Goal: Entertainment & Leisure: Consume media (video, audio)

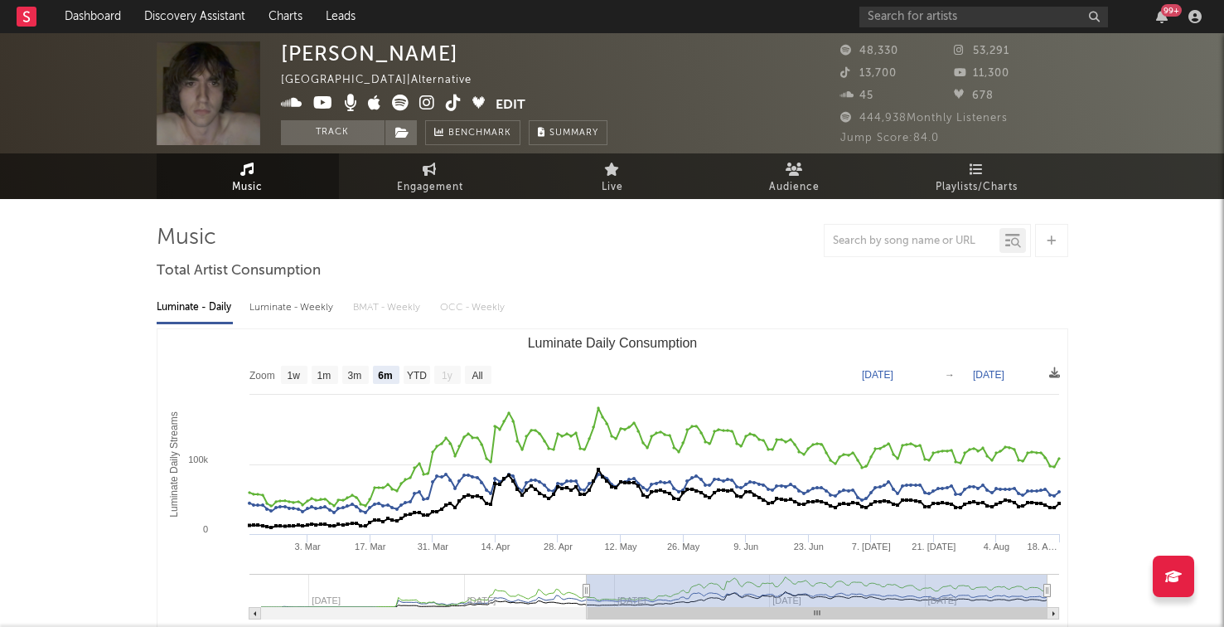
select select "6m"
click at [909, 5] on div "99 +" at bounding box center [1033, 16] width 348 height 33
click at [904, 12] on input "text" at bounding box center [983, 17] width 249 height 21
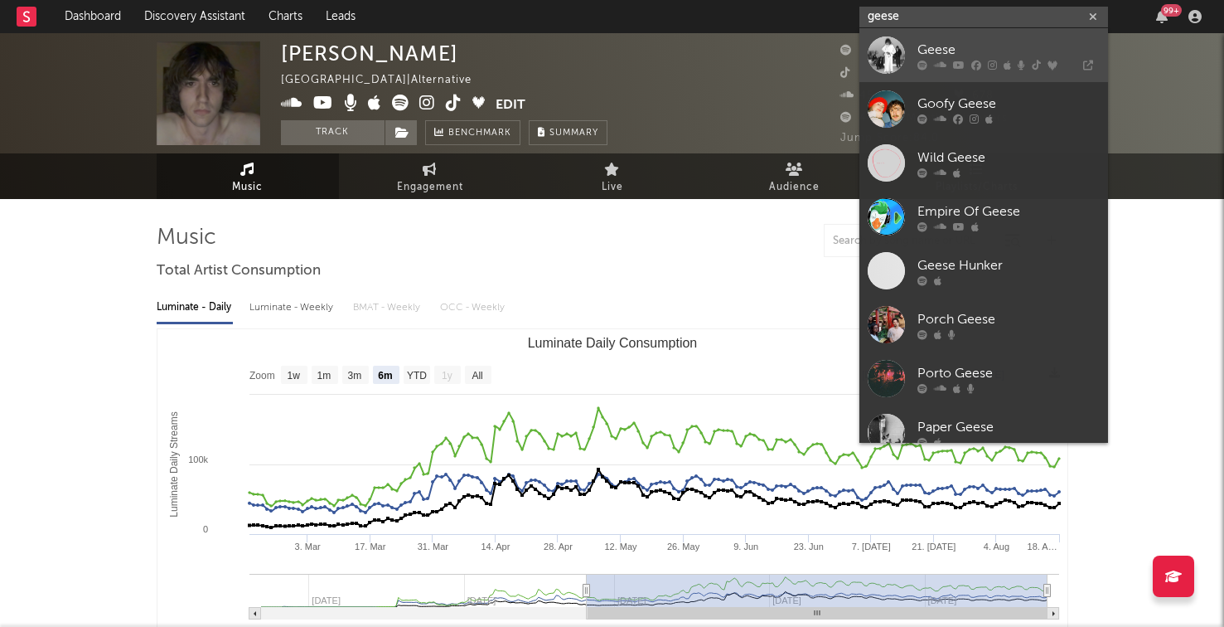
type input "geese"
click at [954, 51] on div "Geese" at bounding box center [1008, 50] width 182 height 20
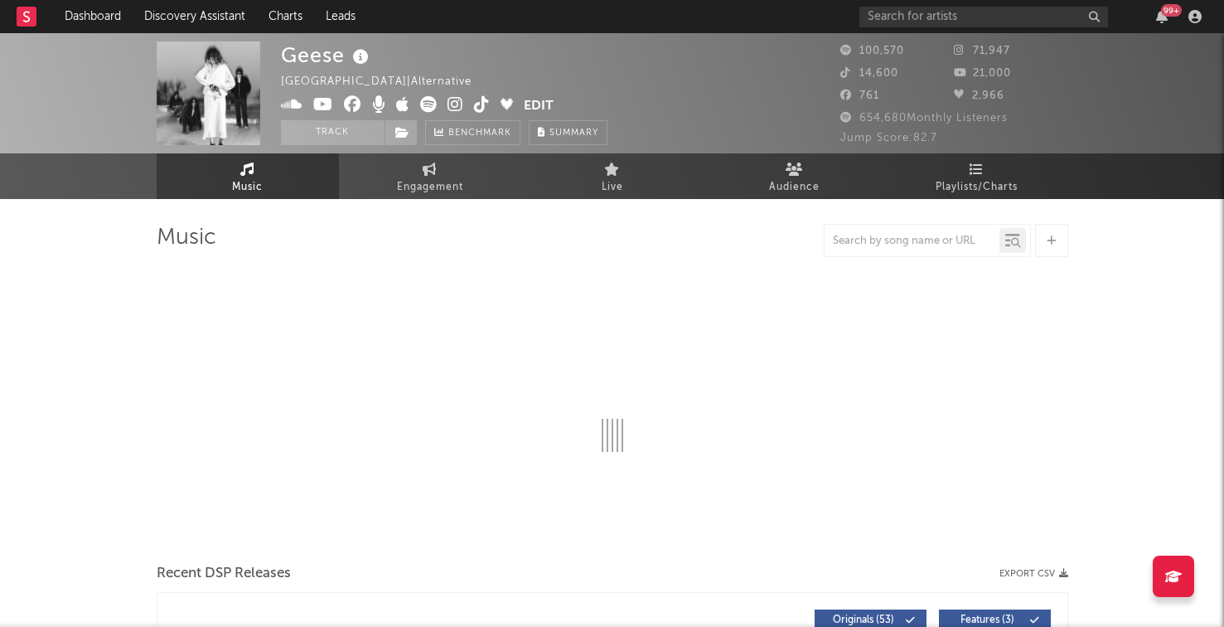
select select "6m"
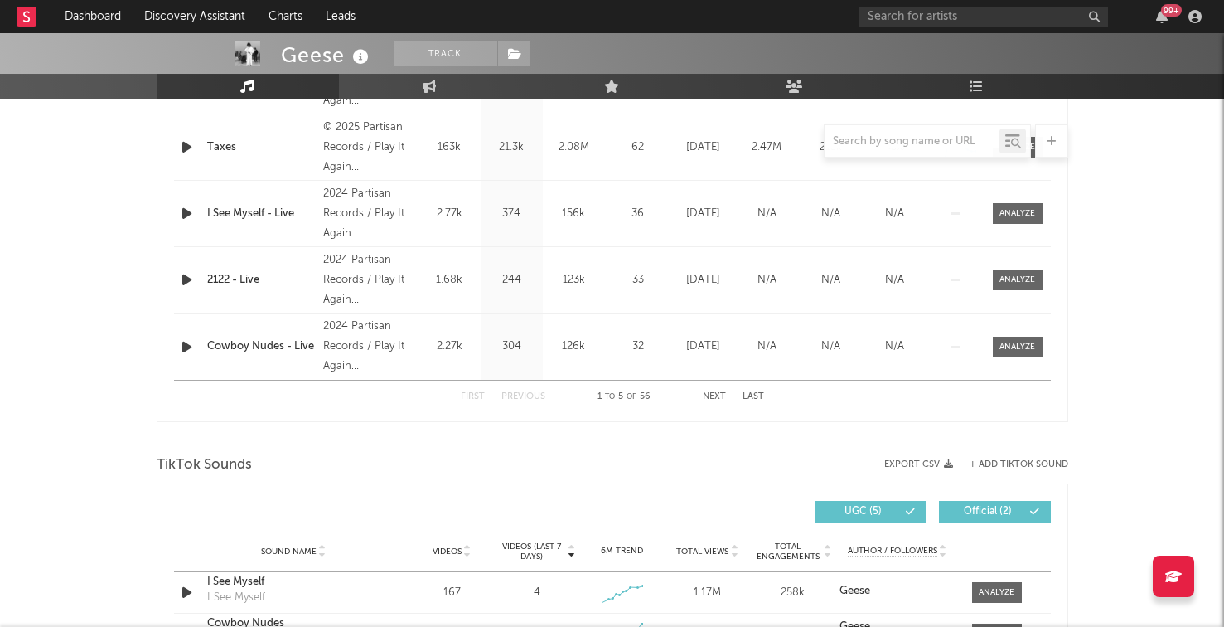
scroll to position [860, 0]
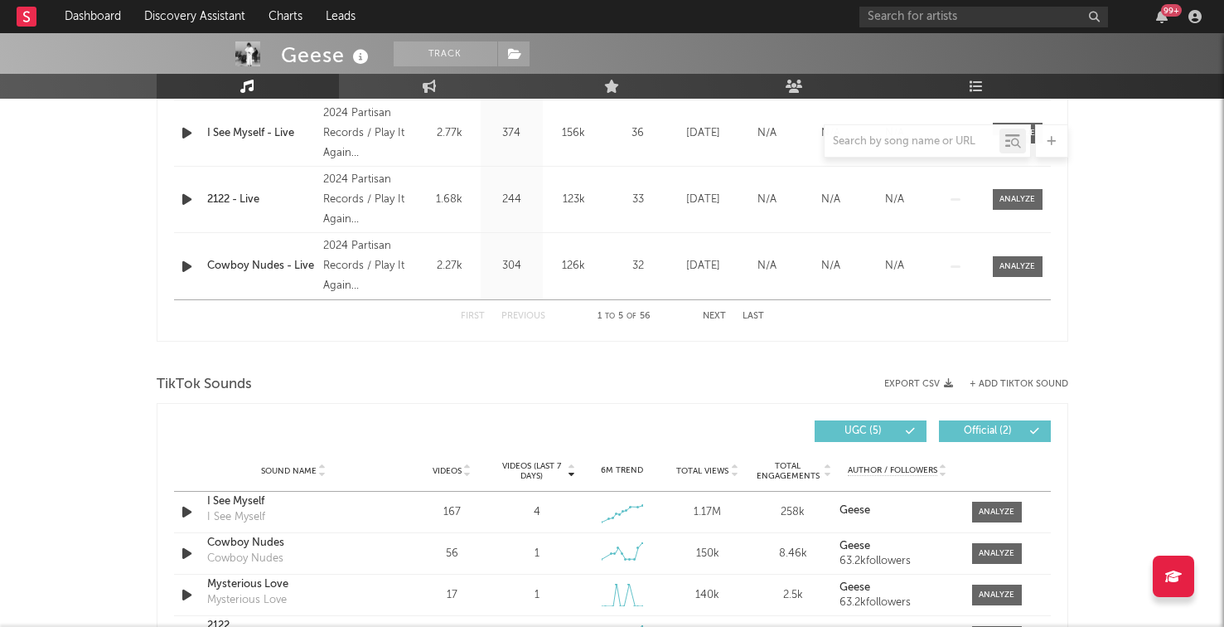
click at [717, 316] on button "Next" at bounding box center [714, 316] width 23 height 9
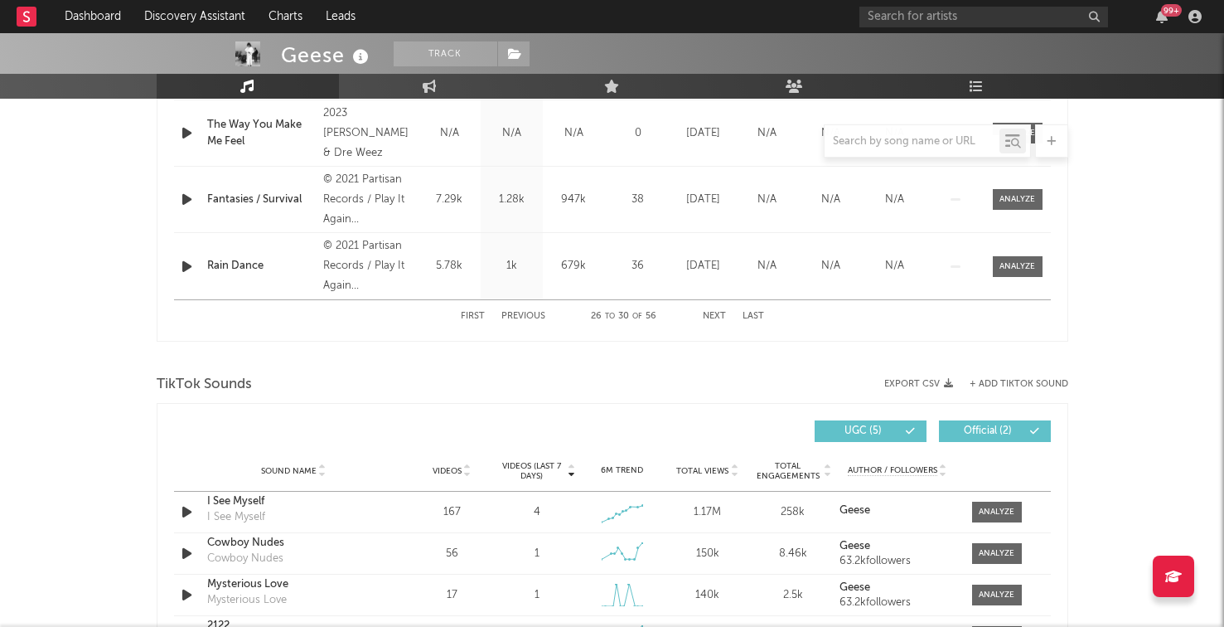
click at [717, 316] on button "Next" at bounding box center [714, 316] width 23 height 9
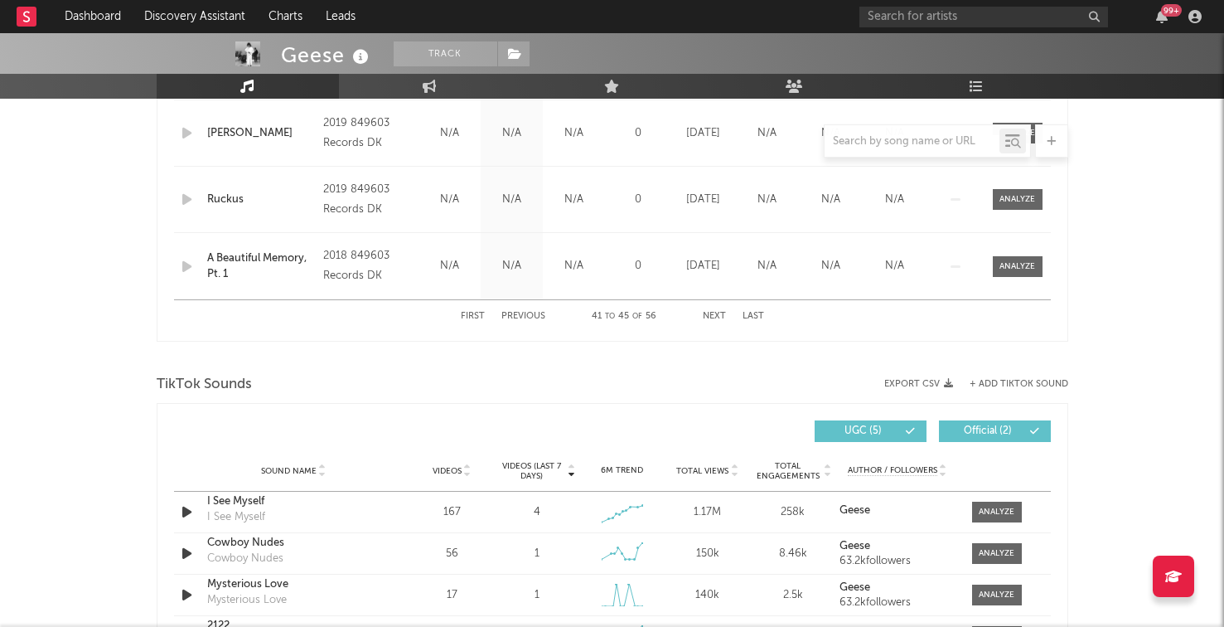
click at [714, 312] on button "Next" at bounding box center [714, 316] width 23 height 9
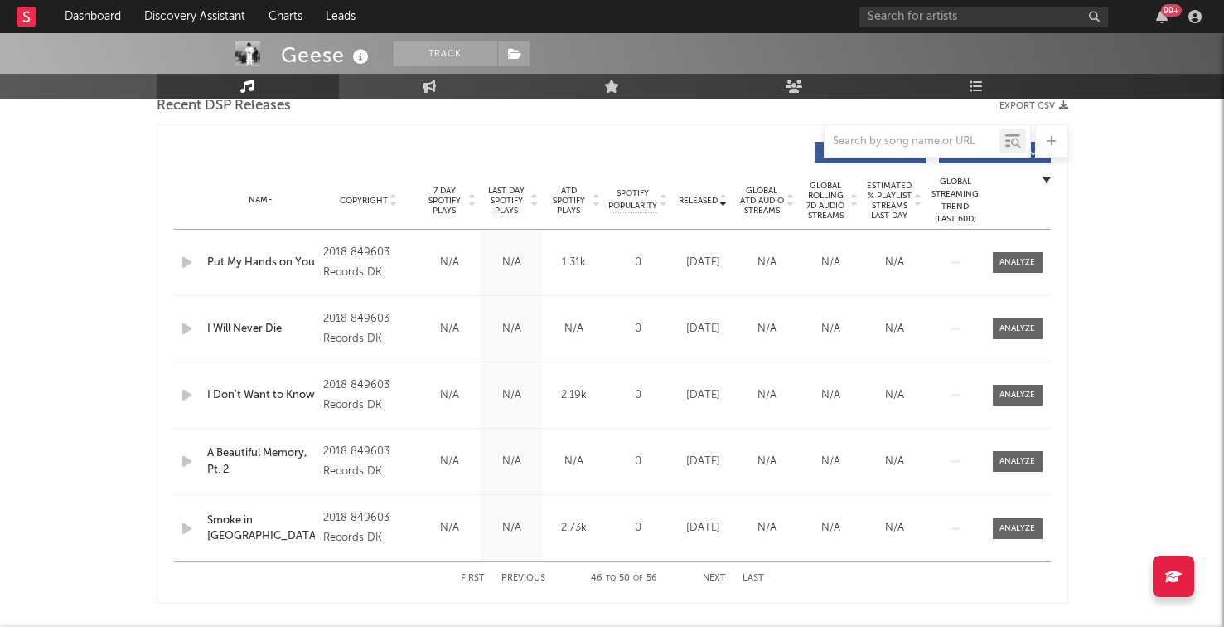
scroll to position [616, 0]
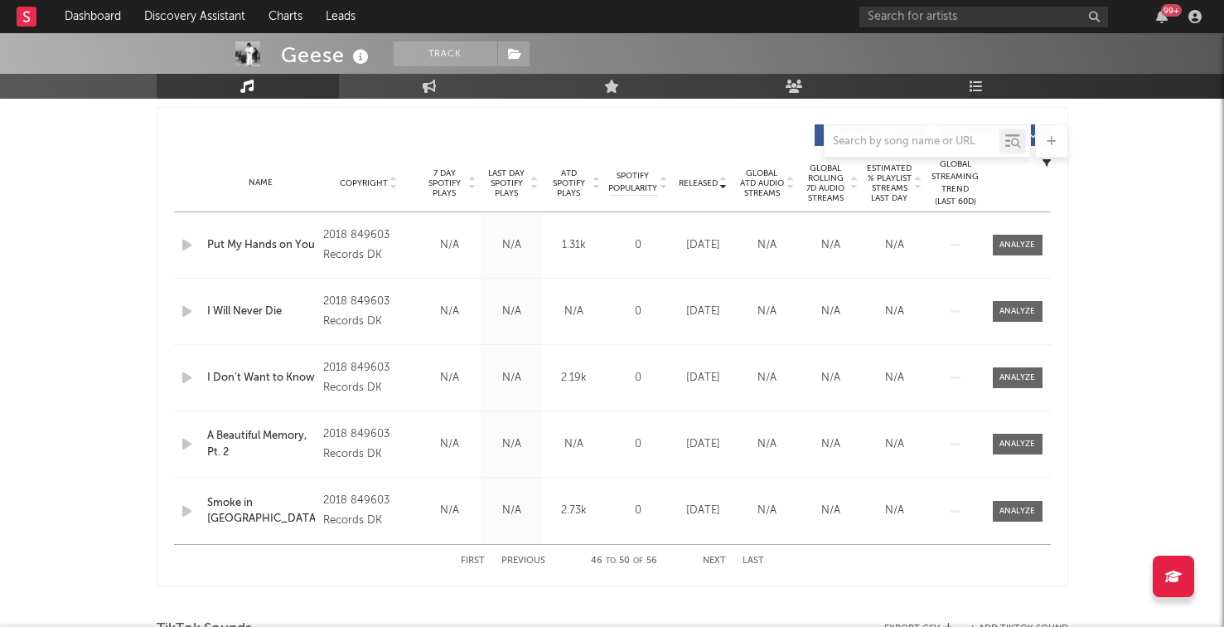
click at [520, 564] on button "Previous" at bounding box center [523, 560] width 44 height 9
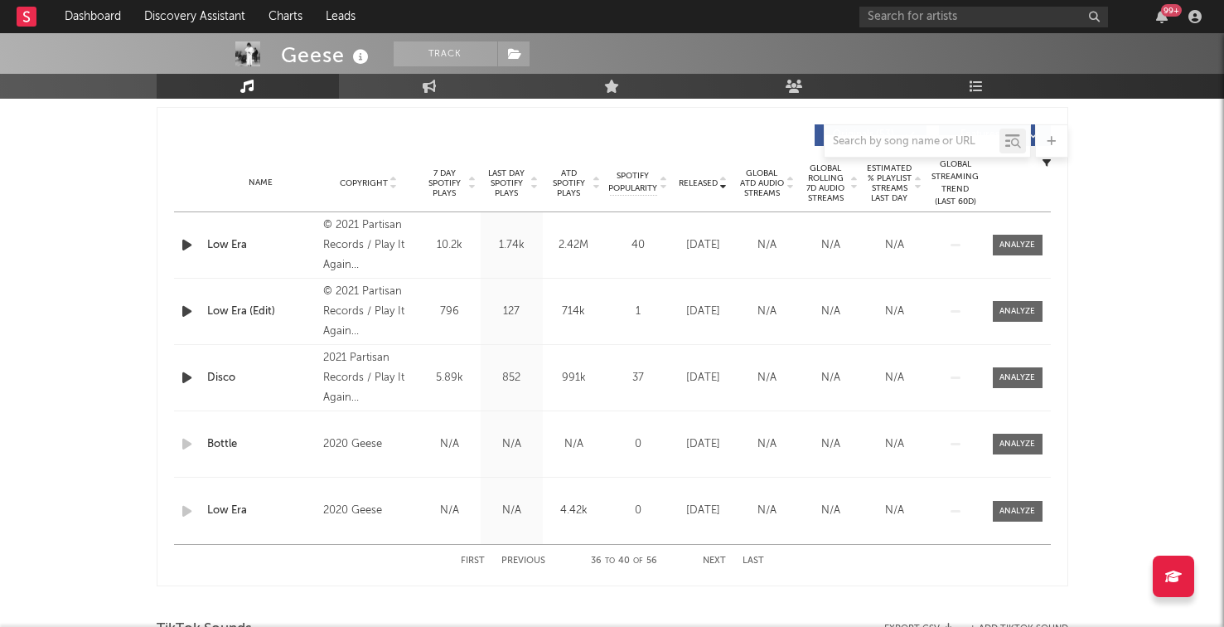
click at [520, 564] on button "Previous" at bounding box center [523, 560] width 44 height 9
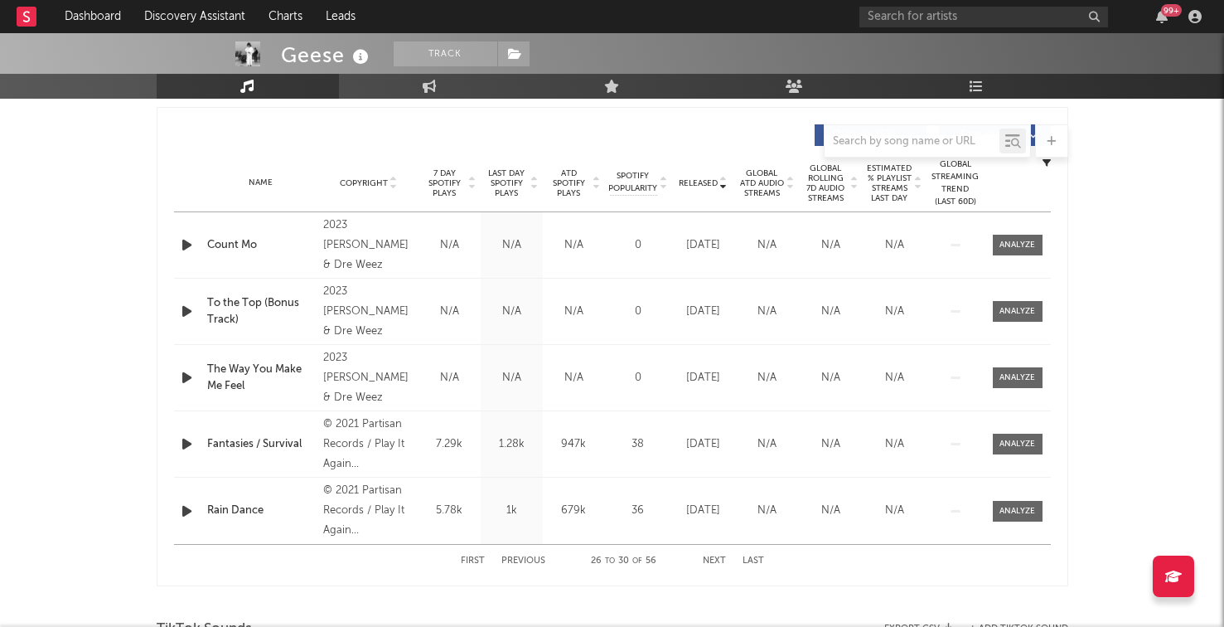
click at [514, 560] on button "Previous" at bounding box center [523, 560] width 44 height 9
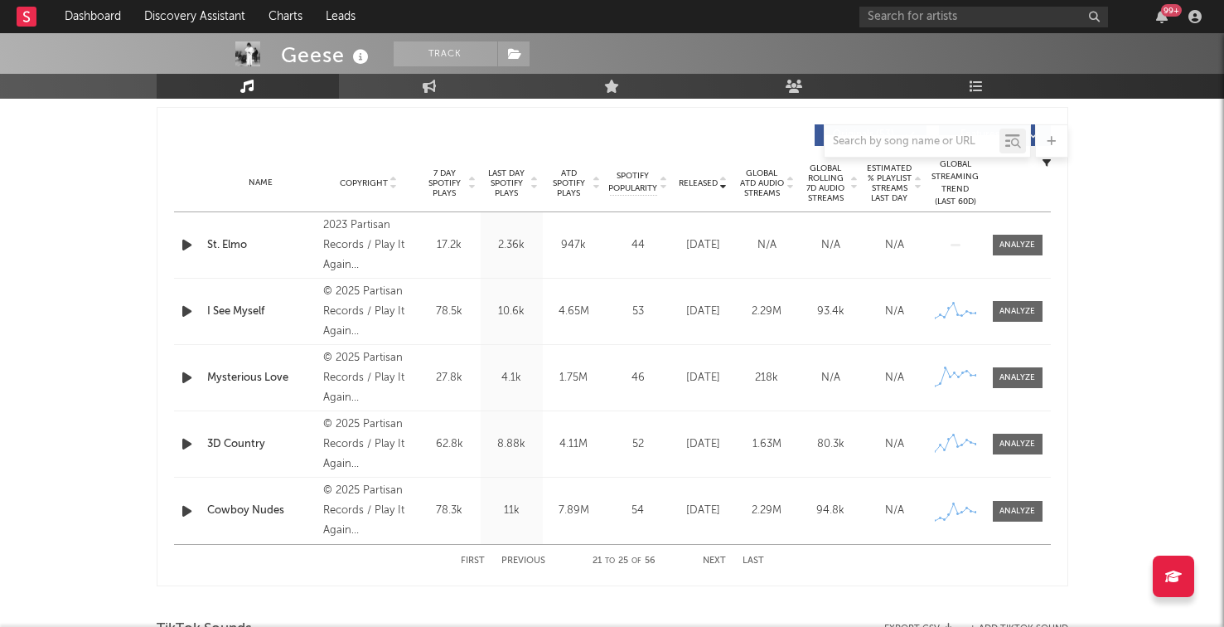
click at [514, 560] on button "Previous" at bounding box center [523, 560] width 44 height 9
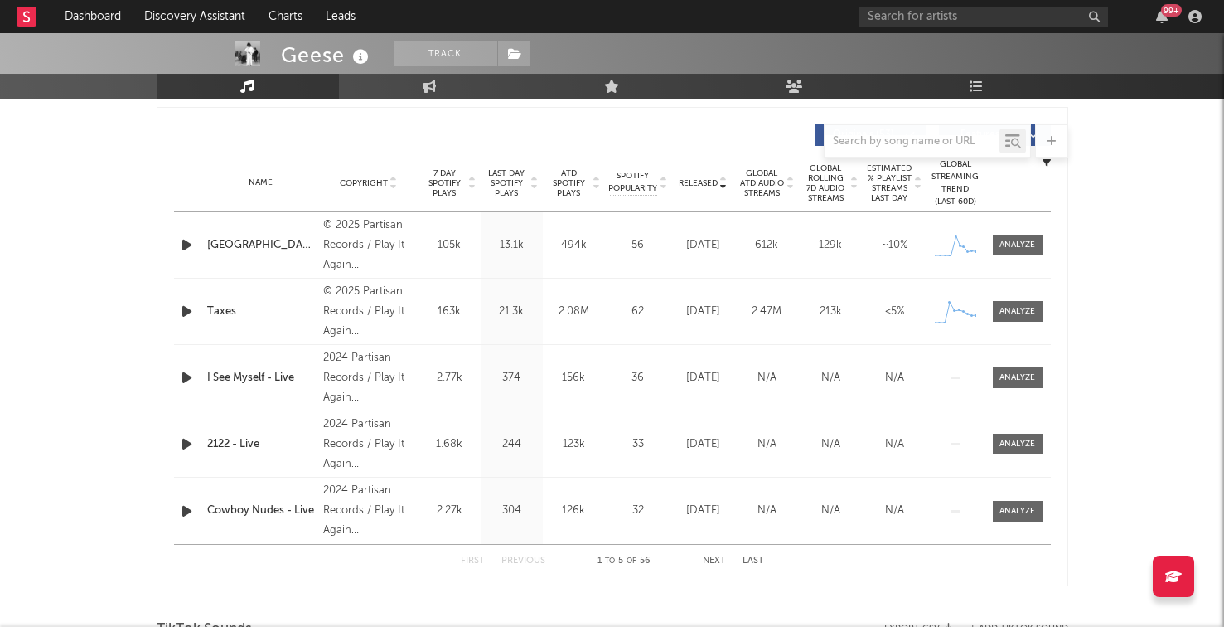
click at [514, 560] on button "Previous" at bounding box center [523, 560] width 44 height 9
click at [509, 175] on span "Last Day Spotify Plays" at bounding box center [507, 183] width 44 height 30
click at [186, 243] on icon "button" at bounding box center [186, 245] width 17 height 21
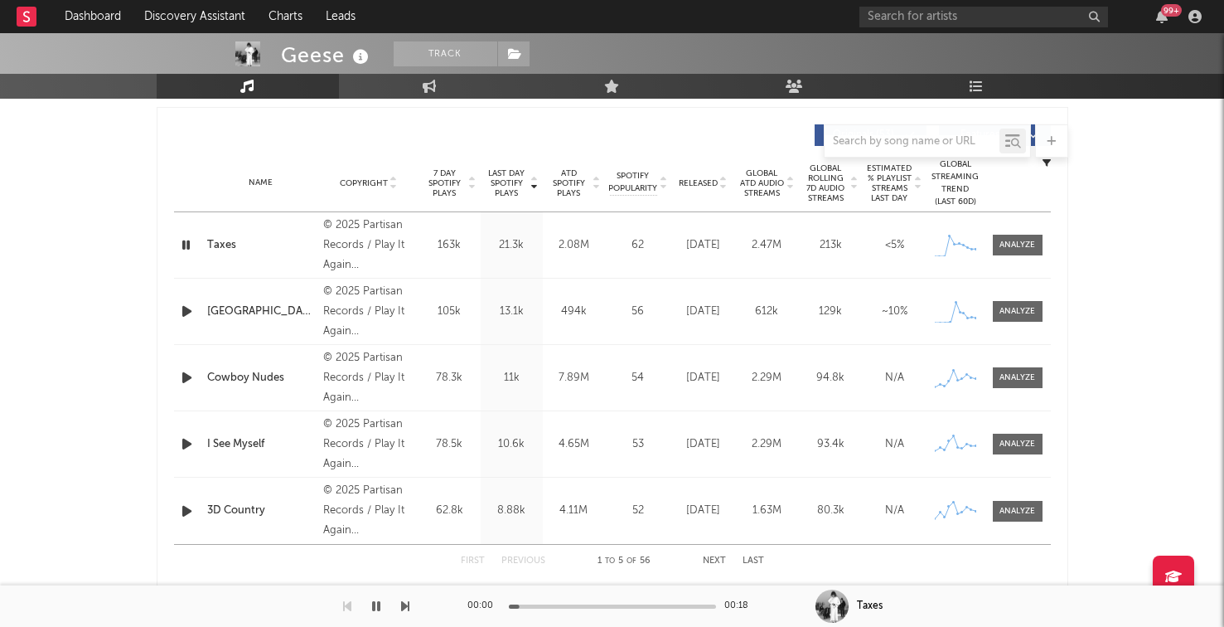
click at [186, 243] on icon "button" at bounding box center [186, 245] width 16 height 21
click at [191, 322] on div "Name Trinidad Copyright © 2025 Partisan Records / Play It Again Sam Label Parti…" at bounding box center [612, 310] width 877 height 65
click at [191, 312] on icon "button" at bounding box center [186, 311] width 17 height 21
click at [182, 381] on icon "button" at bounding box center [186, 377] width 17 height 21
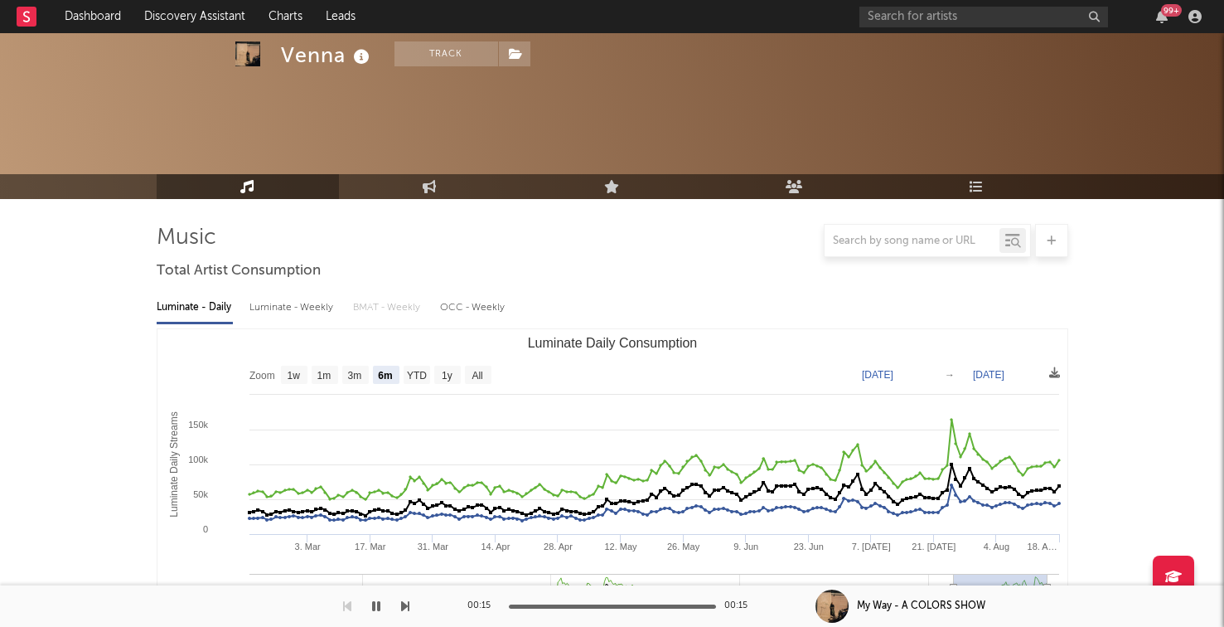
select select "6m"
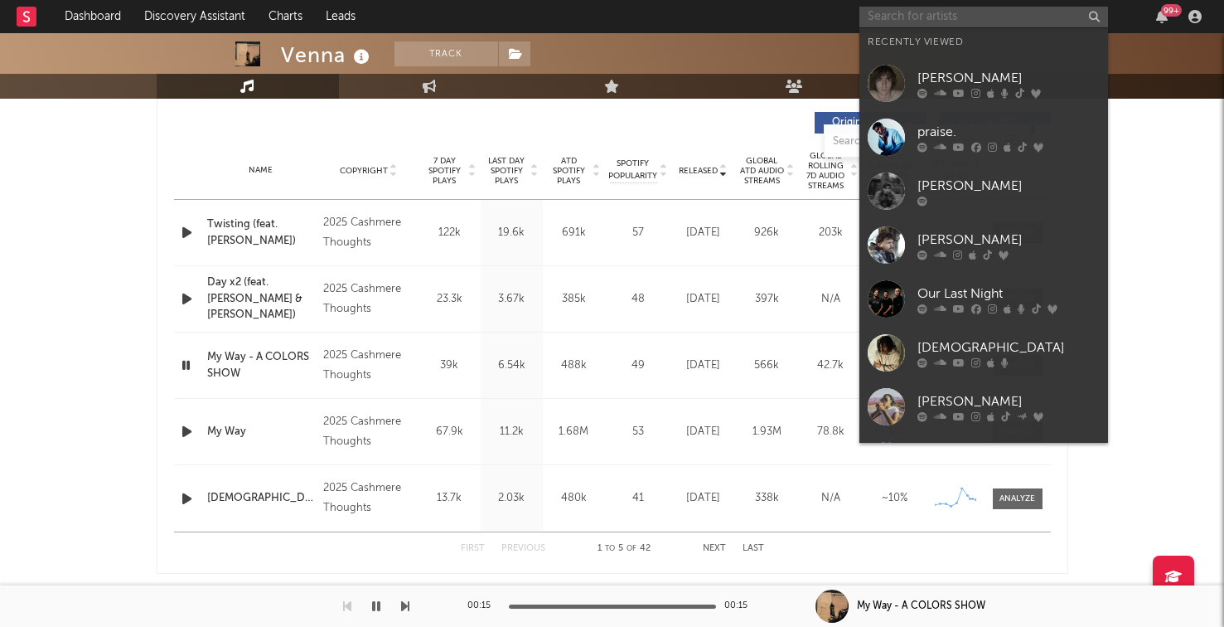
click at [888, 25] on input "text" at bounding box center [983, 17] width 249 height 21
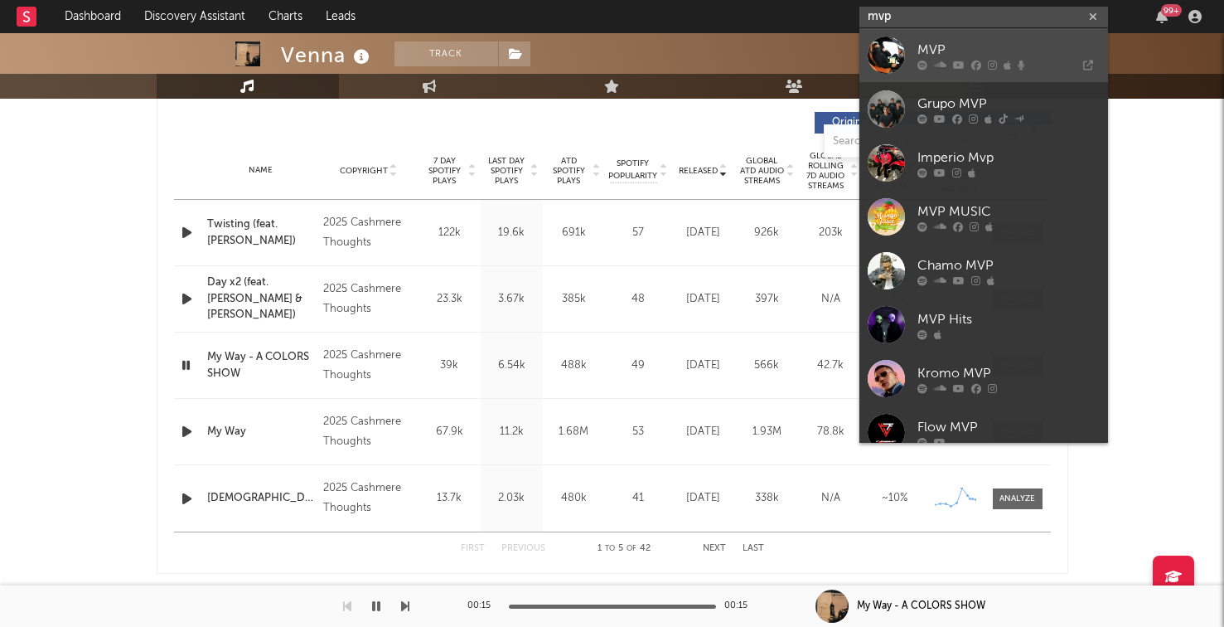
type input "mvp"
click at [914, 49] on link "MVP" at bounding box center [983, 55] width 249 height 54
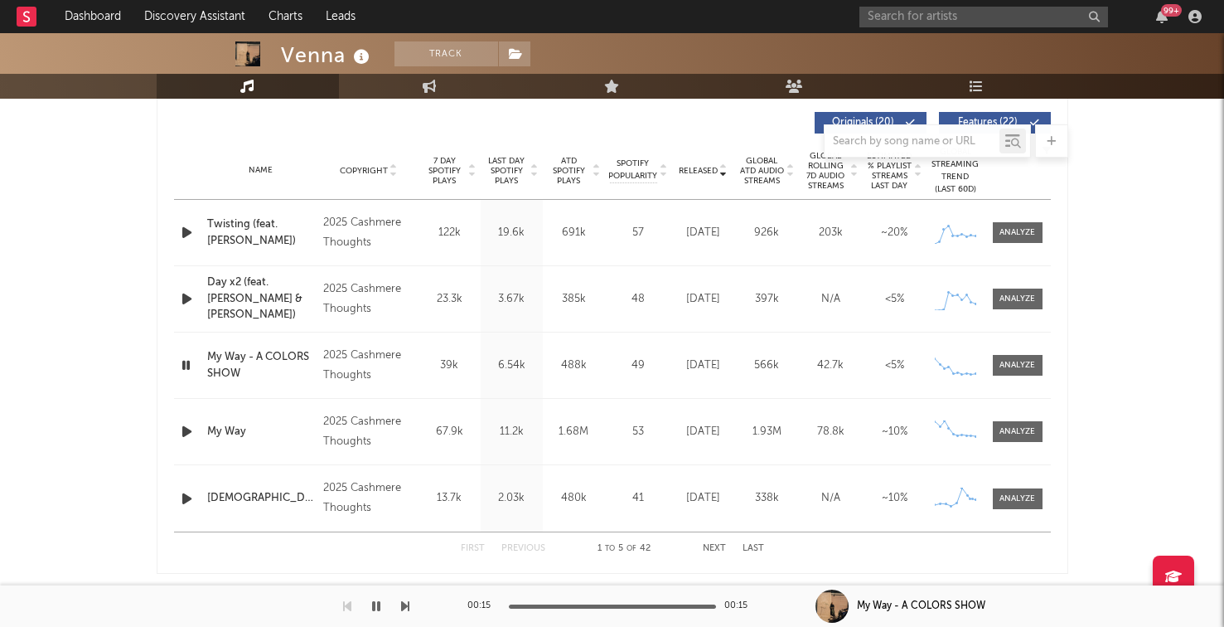
click at [195, 299] on icon "button" at bounding box center [186, 298] width 17 height 21
click at [182, 298] on icon "button" at bounding box center [186, 298] width 16 height 21
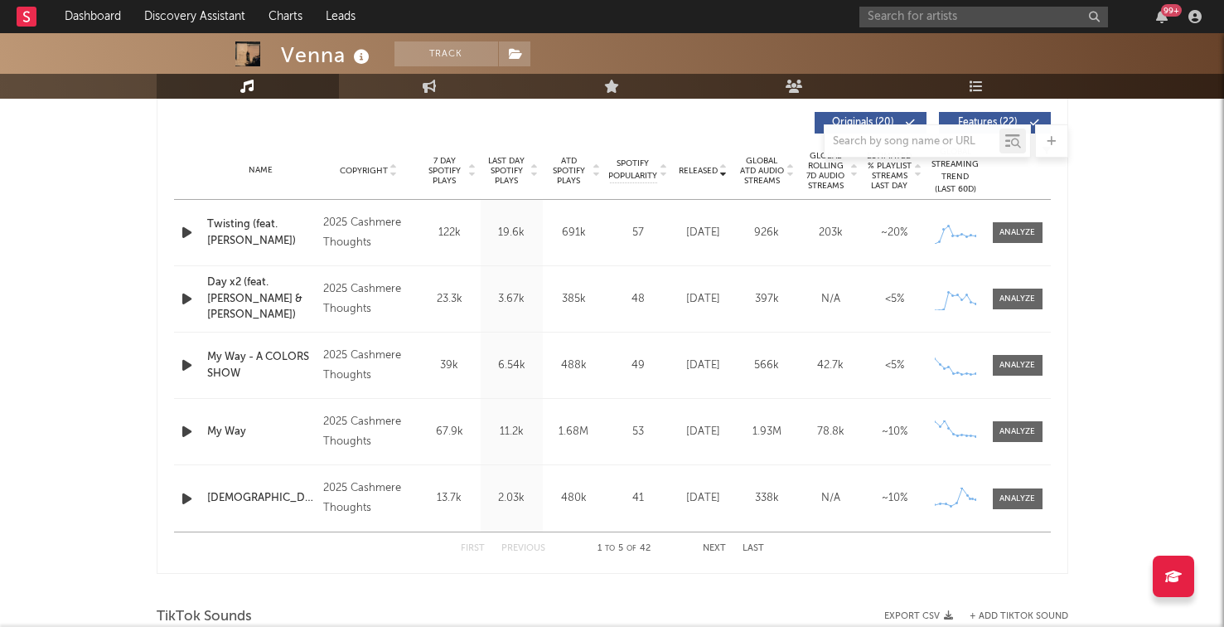
click at [182, 298] on icon "button" at bounding box center [186, 298] width 17 height 21
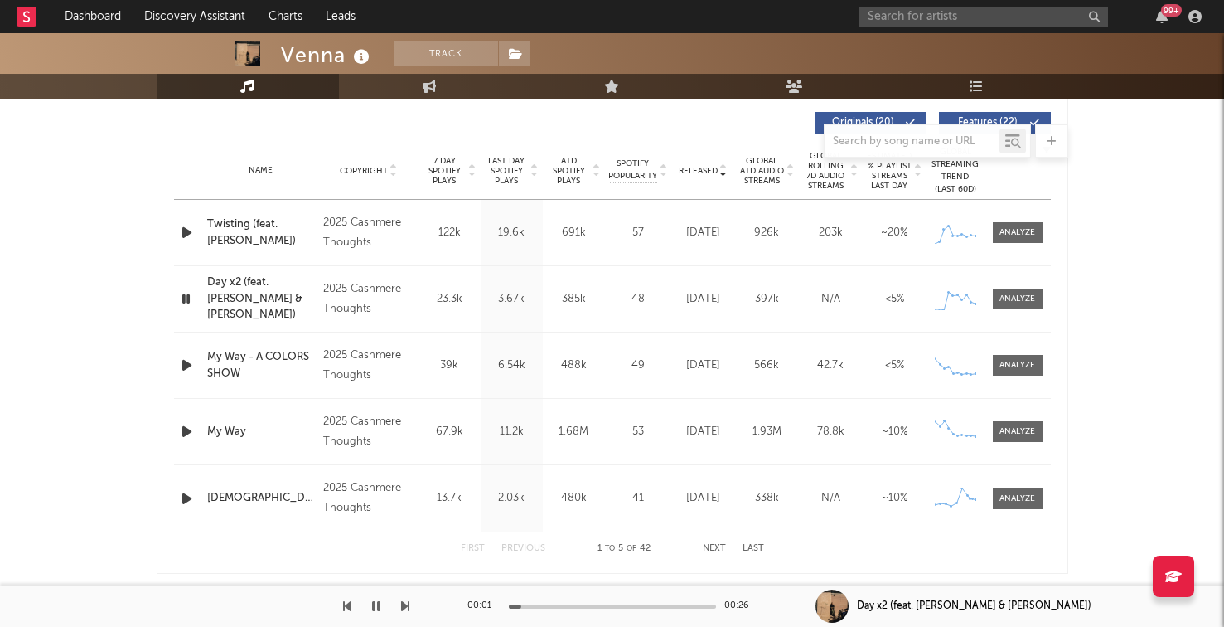
click at [182, 298] on icon "button" at bounding box center [186, 298] width 16 height 21
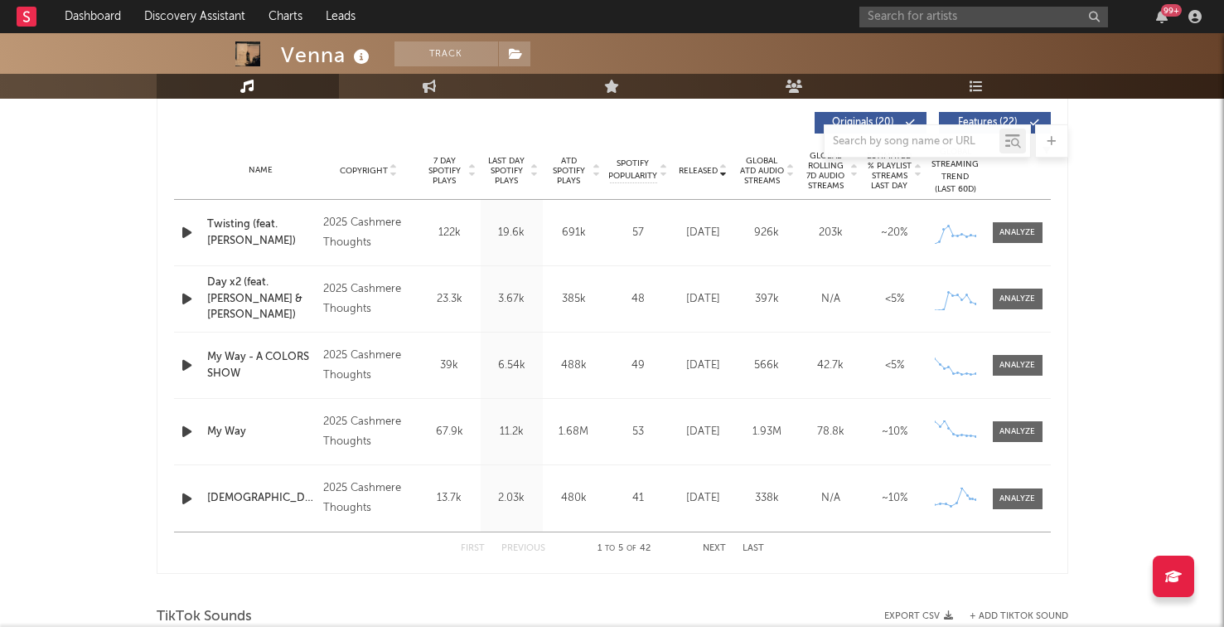
click at [182, 239] on icon "button" at bounding box center [186, 232] width 17 height 21
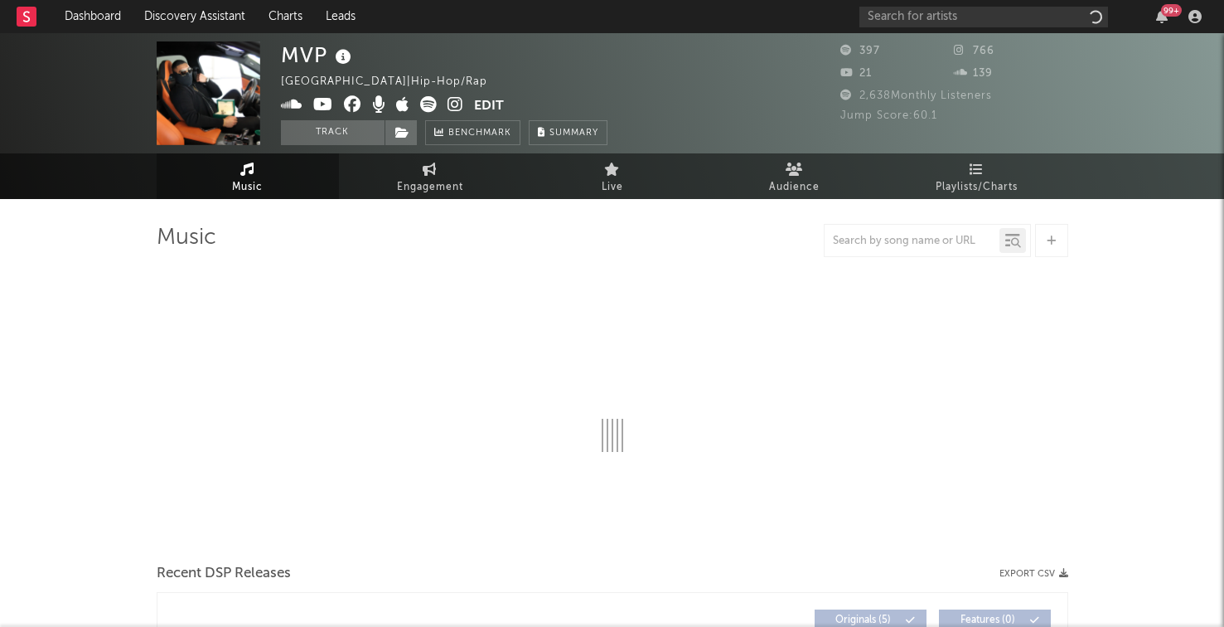
select select "1w"
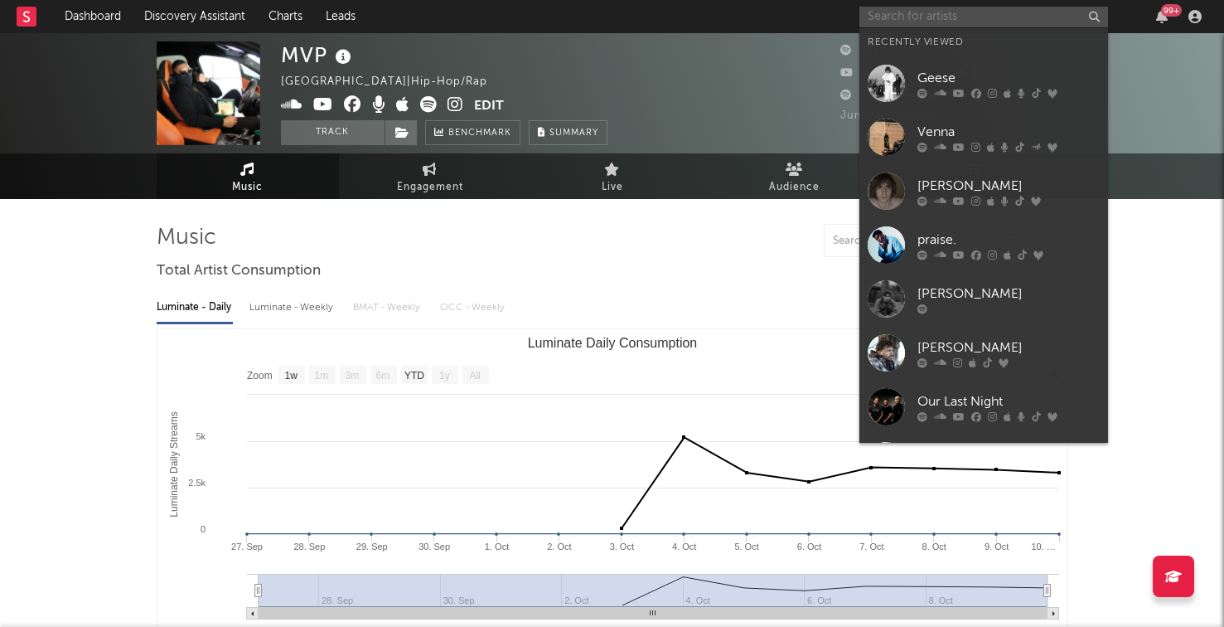
click at [963, 17] on input "text" at bounding box center [983, 17] width 249 height 21
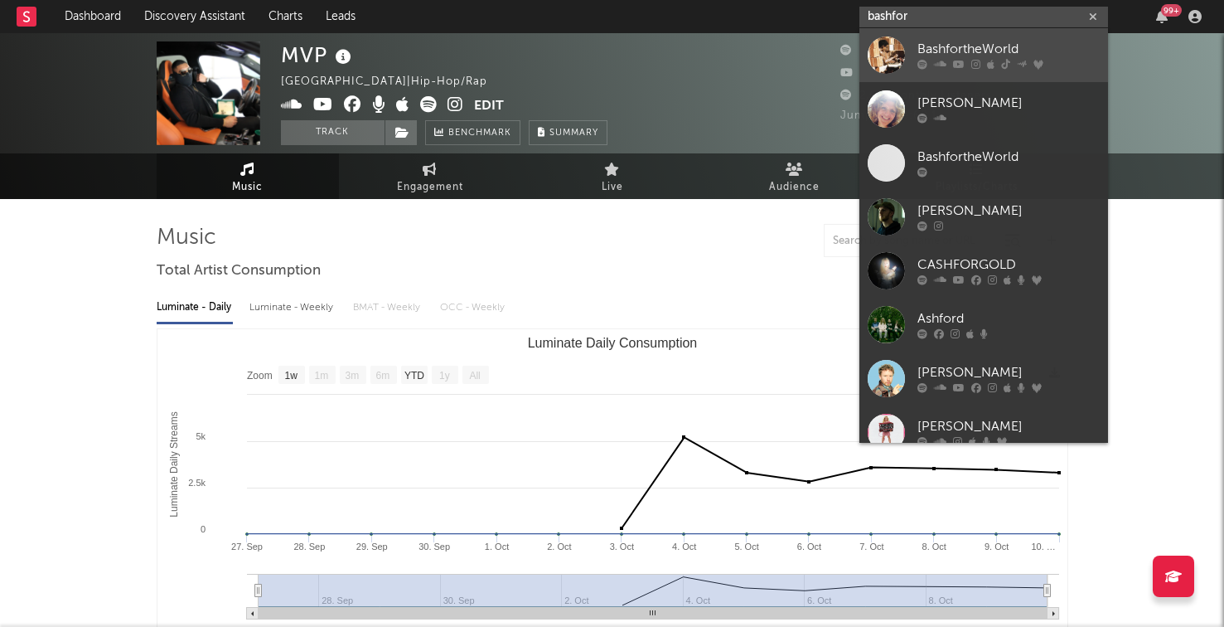
type input "bashfor"
click at [975, 66] on icon at bounding box center [975, 65] width 9 height 10
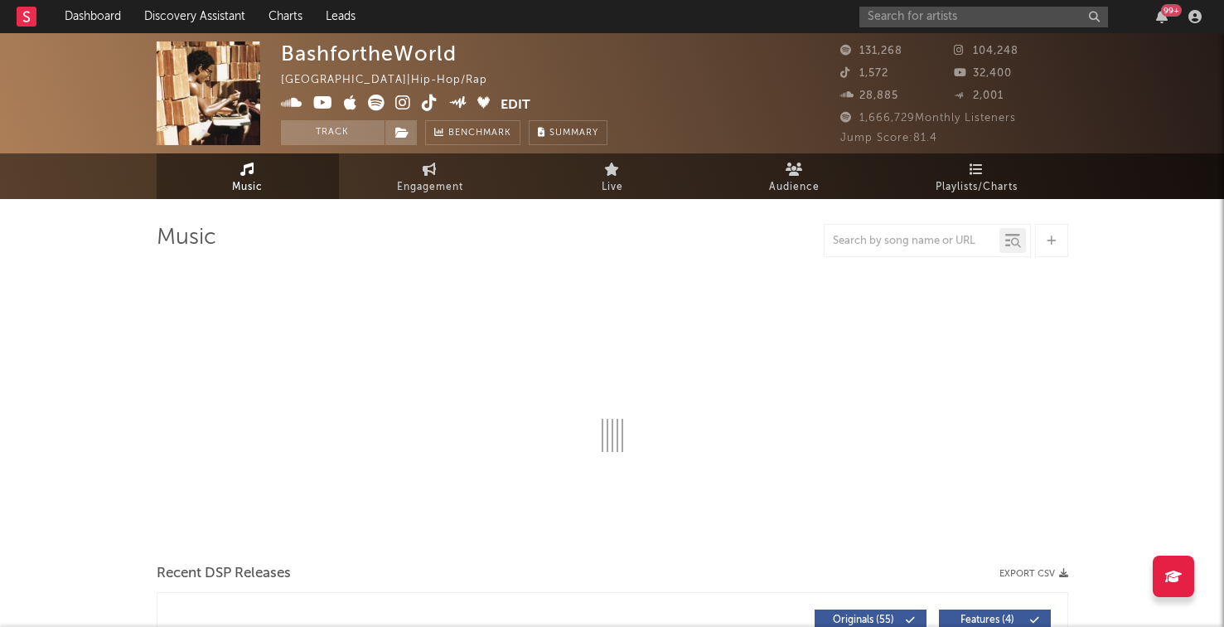
select select "6m"
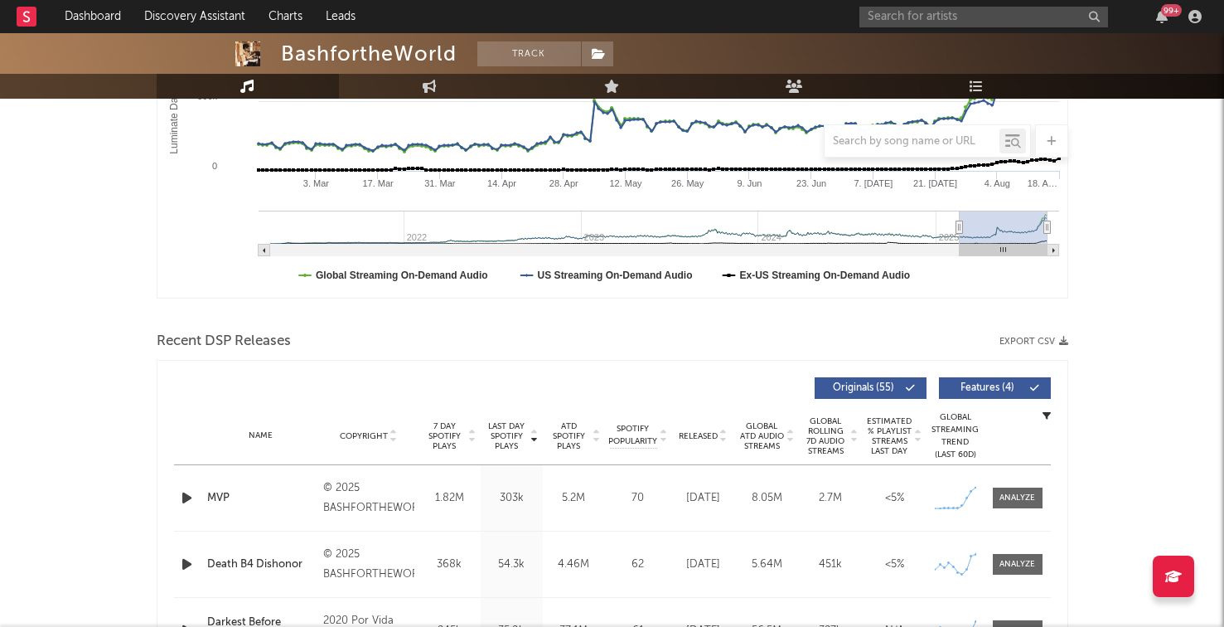
scroll to position [640, 0]
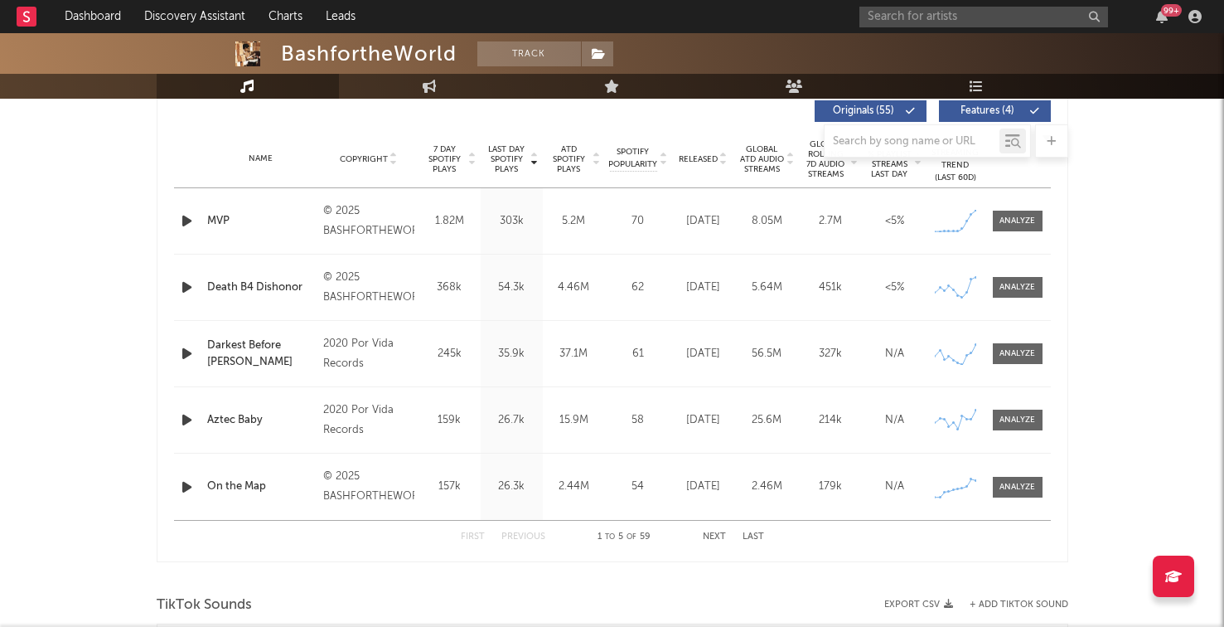
click at [177, 215] on div at bounding box center [188, 221] width 29 height 21
click at [182, 216] on icon "button" at bounding box center [186, 221] width 17 height 21
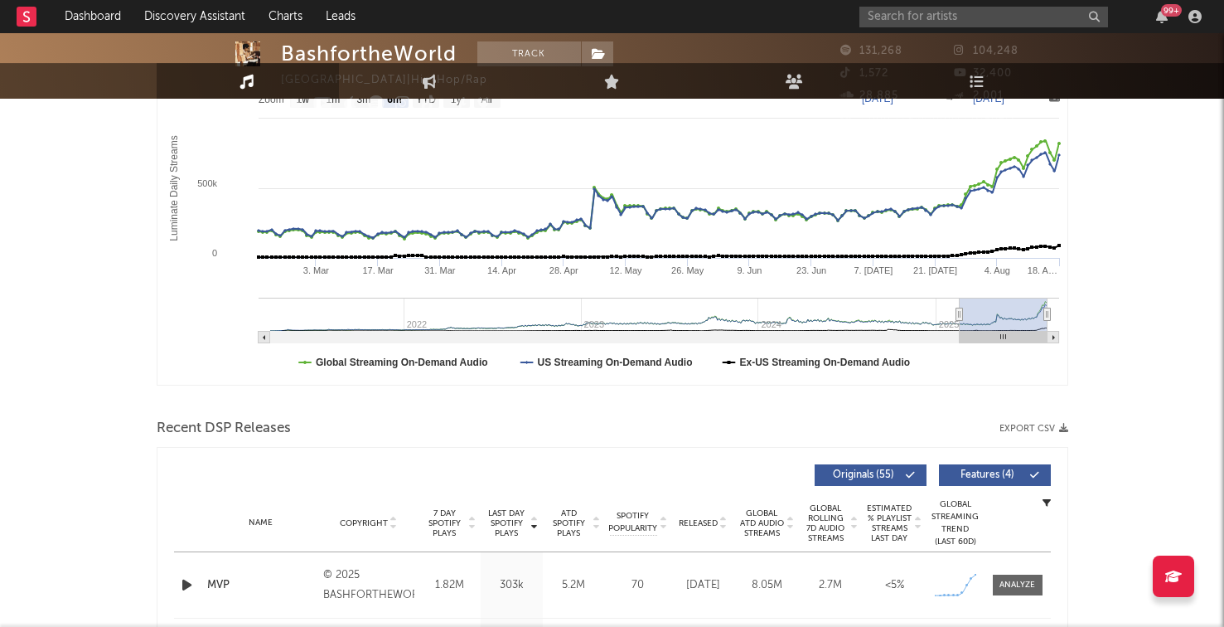
scroll to position [0, 0]
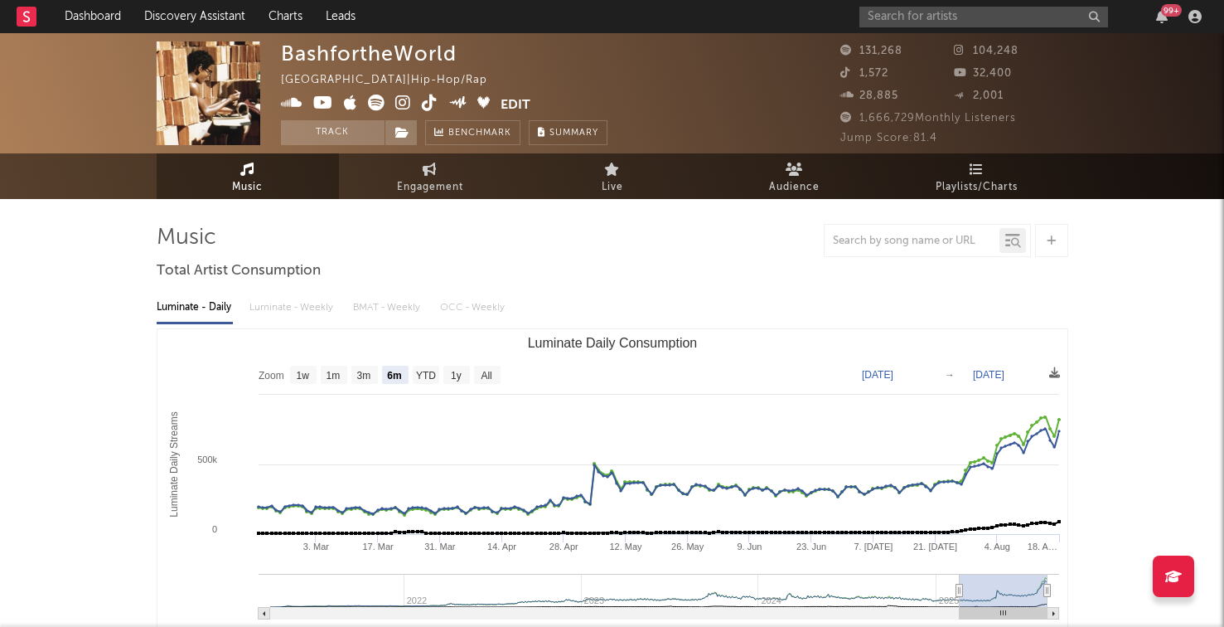
click at [405, 101] on icon at bounding box center [403, 102] width 16 height 17
